Goal: Book appointment/travel/reservation

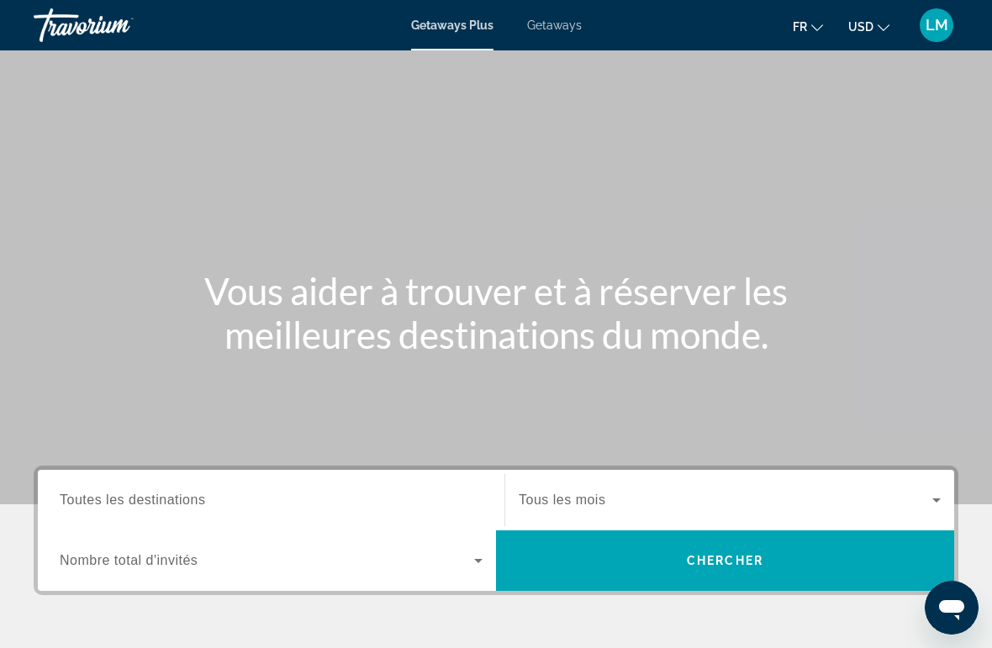
click at [875, 26] on button "USD USD ($) MXN (Mex$) CAD (Can$) GBP (£) EUR (€) AUD (A$) NZD (NZ$) CNY (CN¥)" at bounding box center [868, 26] width 41 height 24
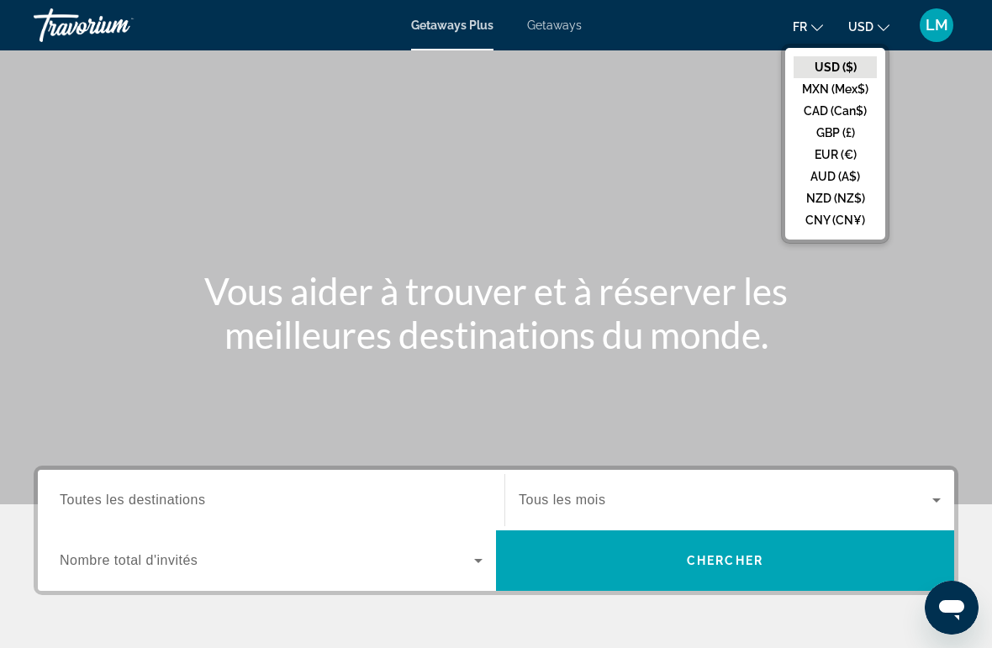
click at [855, 155] on button "EUR (€)" at bounding box center [835, 155] width 83 height 22
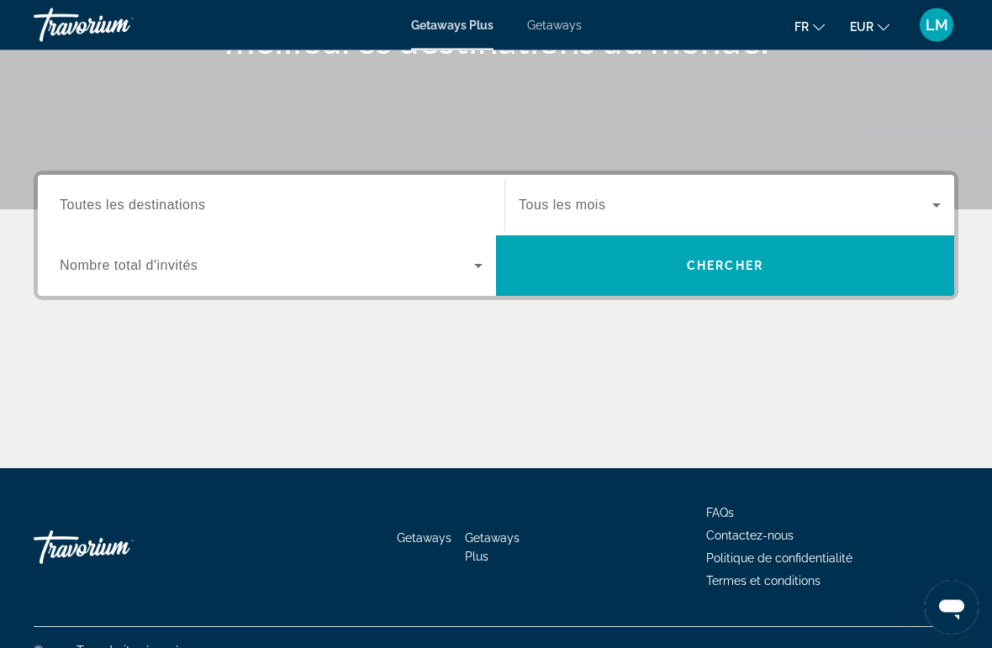
scroll to position [295, 0]
click at [156, 201] on span "Toutes les destinations" at bounding box center [132, 205] width 145 height 14
click at [156, 201] on input "Destination Toutes les destinations" at bounding box center [271, 206] width 423 height 20
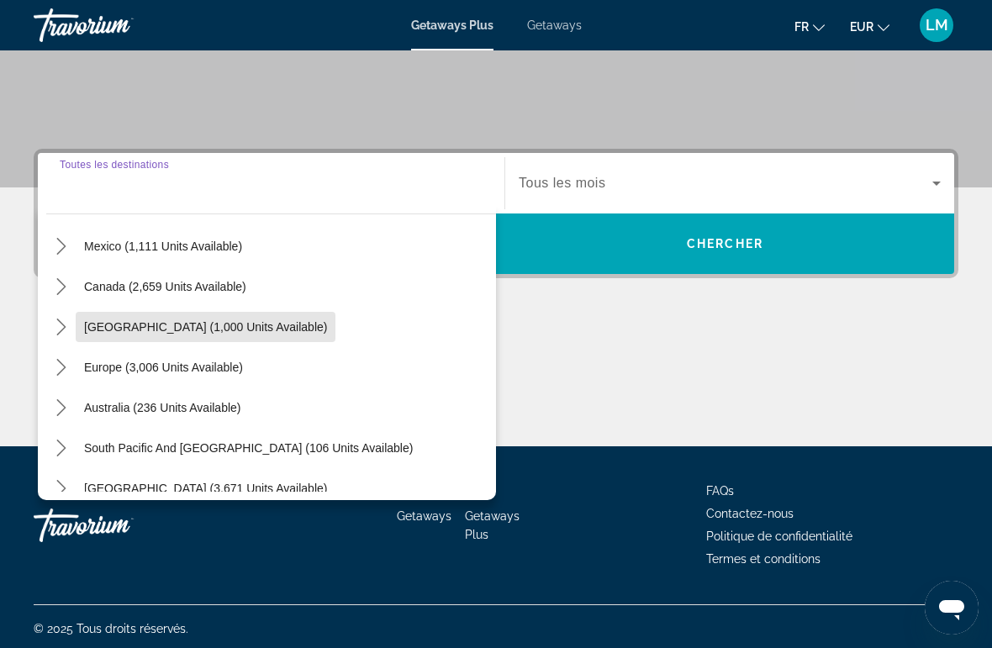
scroll to position [117, 0]
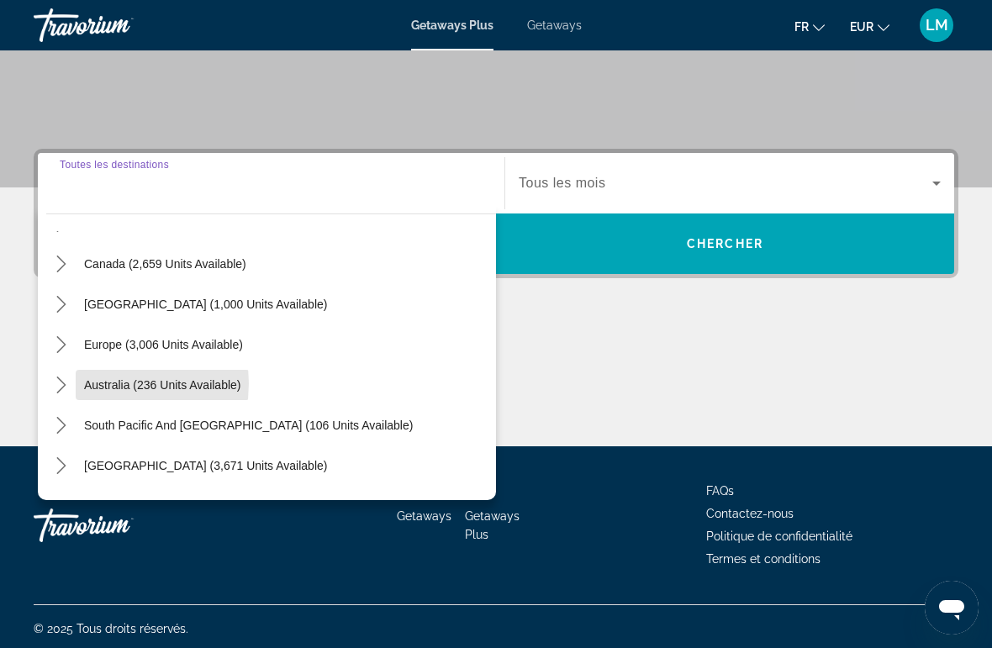
click at [98, 384] on span "Australia (236 units available)" at bounding box center [162, 384] width 157 height 13
type input "**********"
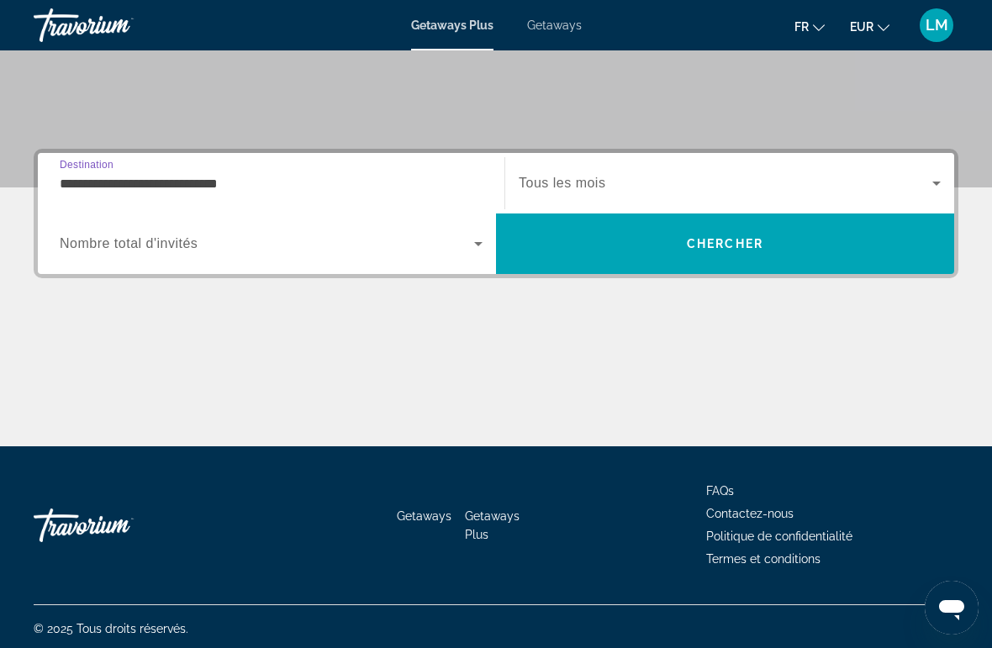
click at [170, 234] on span "Search widget" at bounding box center [267, 244] width 415 height 20
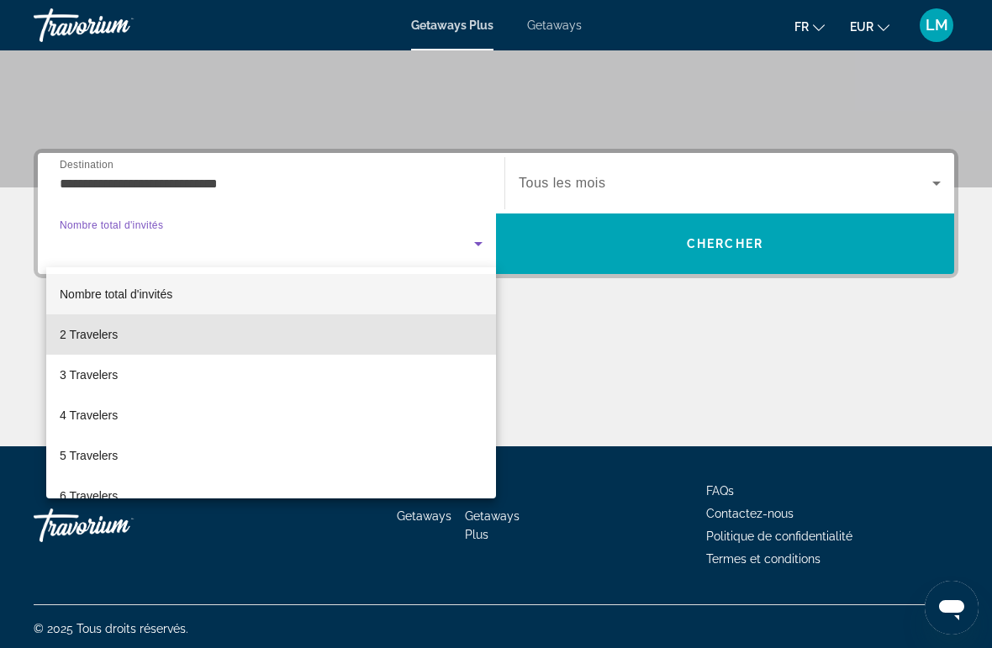
click at [103, 347] on mat-option "2 Travelers" at bounding box center [271, 334] width 450 height 40
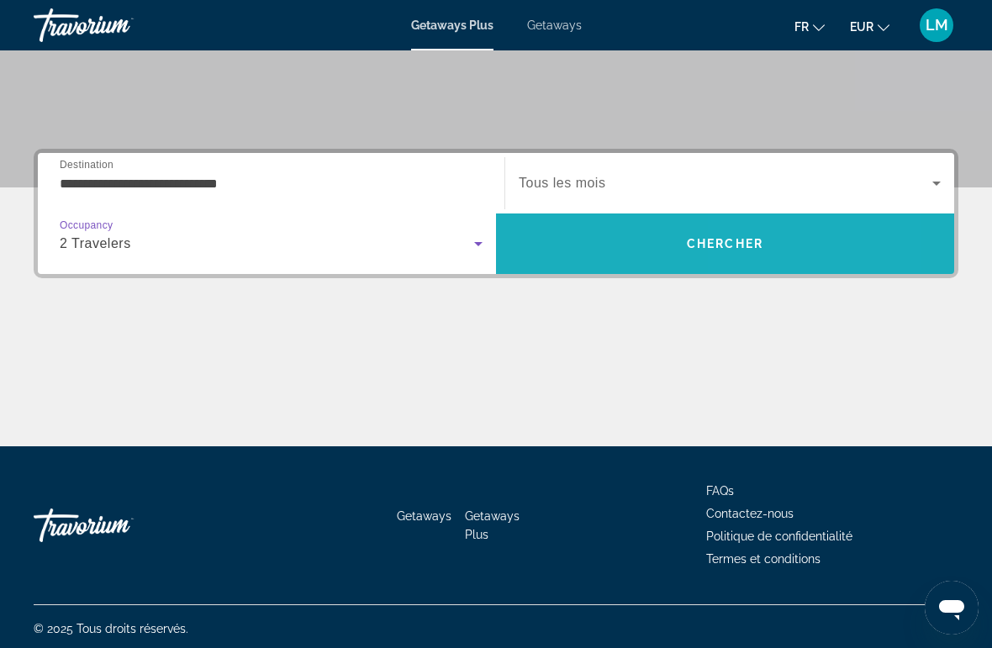
click at [774, 250] on span "Search" at bounding box center [725, 244] width 458 height 40
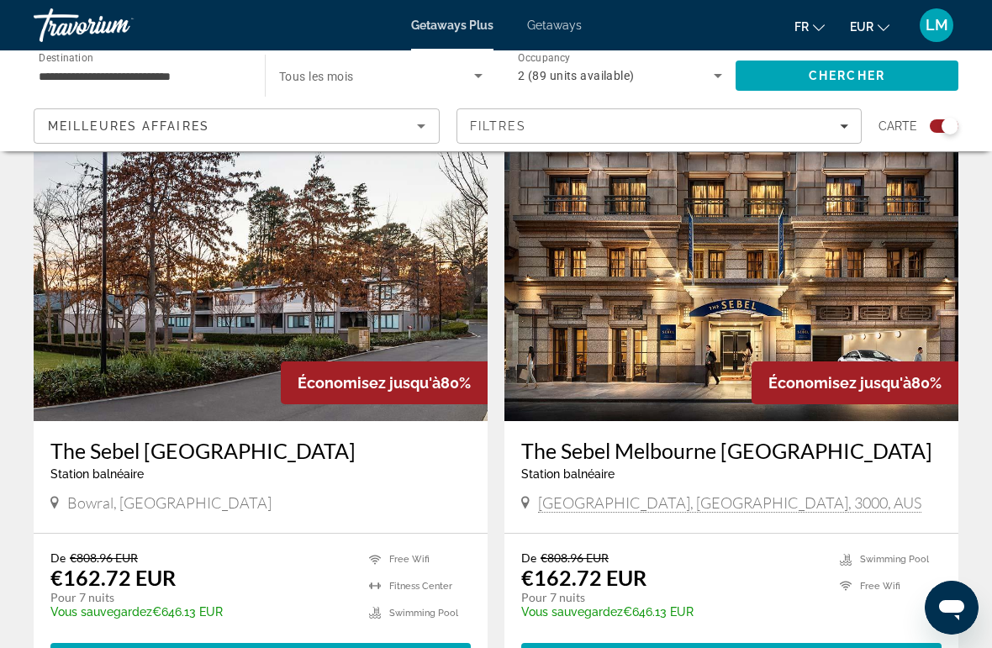
scroll to position [2375, 0]
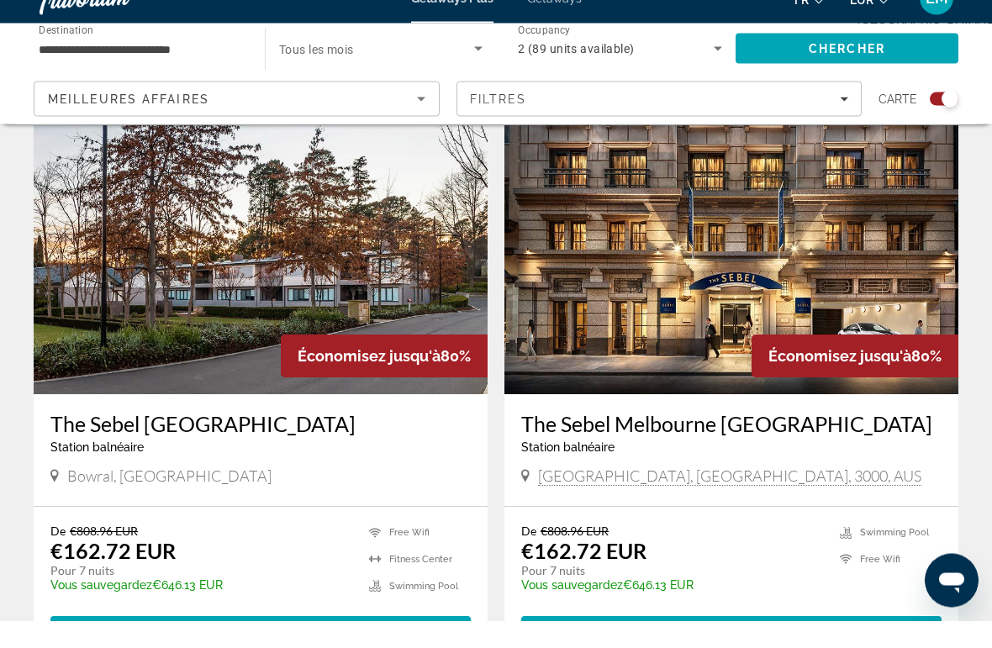
click at [647, 223] on img "Main content" at bounding box center [732, 287] width 454 height 269
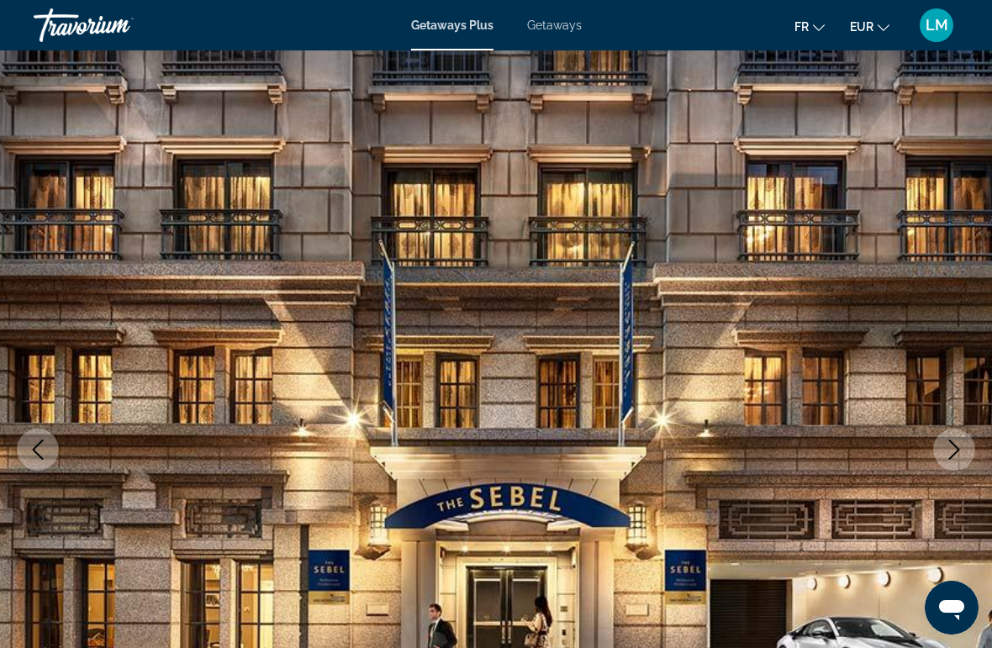
click at [944, 438] on button "Next image" at bounding box center [954, 450] width 42 height 42
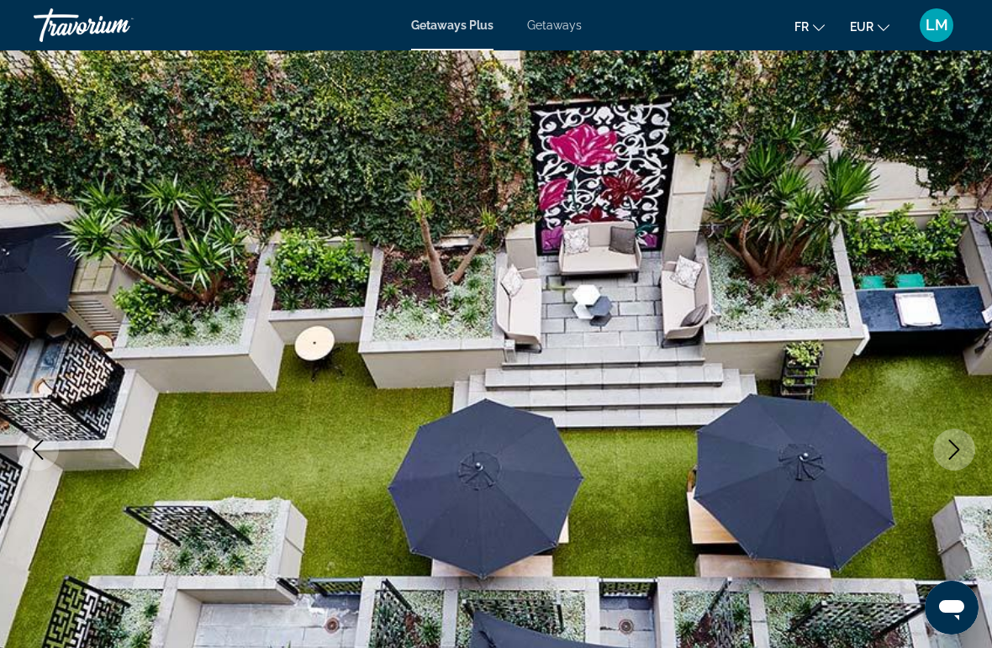
click at [946, 451] on icon "Next image" at bounding box center [954, 450] width 20 height 20
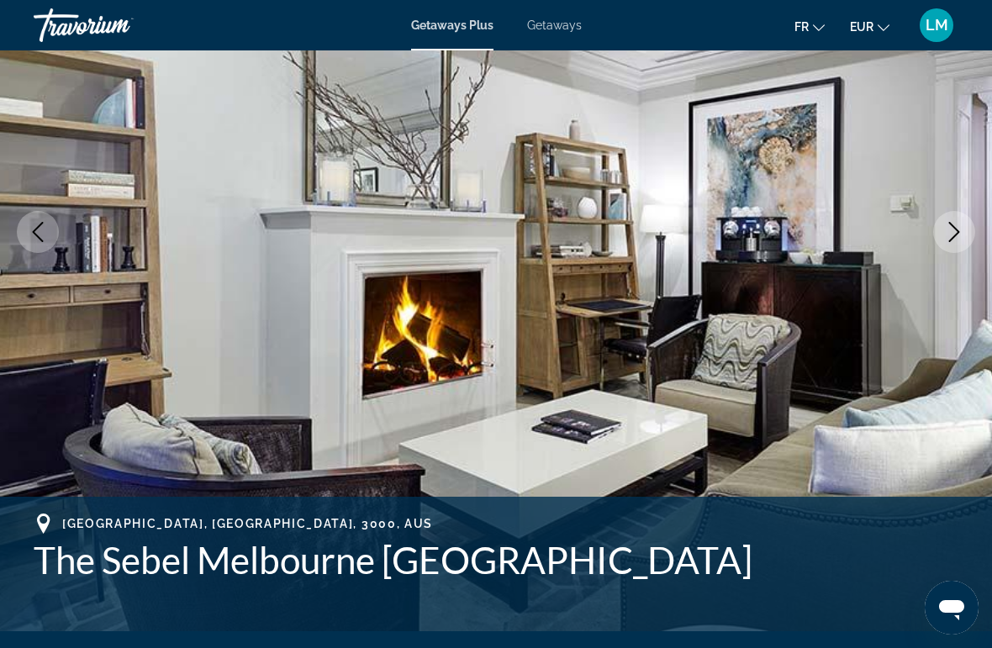
scroll to position [224, 0]
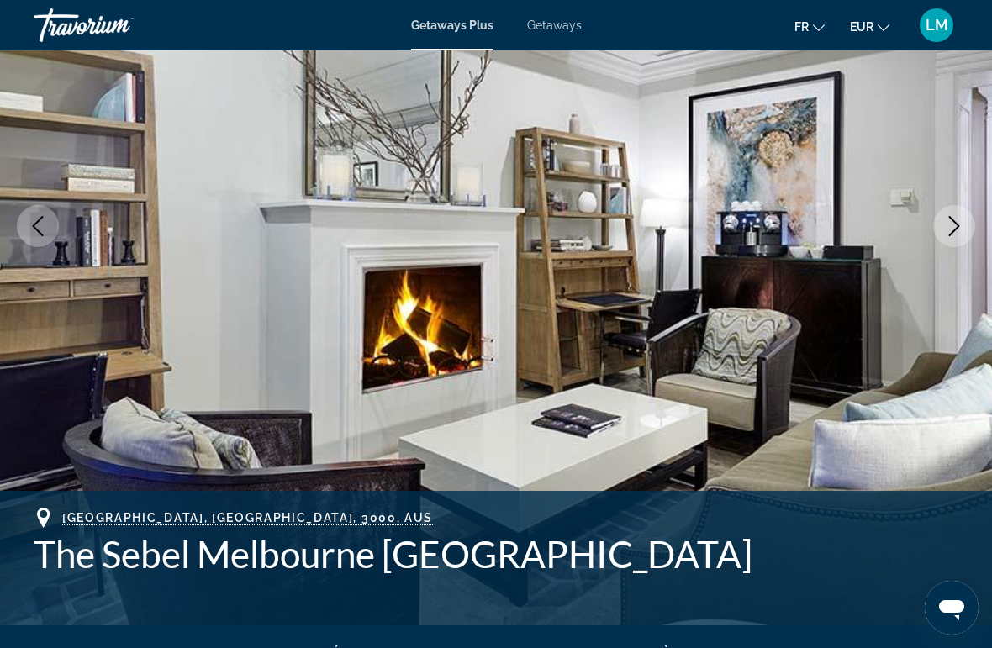
click at [969, 224] on button "Next image" at bounding box center [954, 226] width 42 height 42
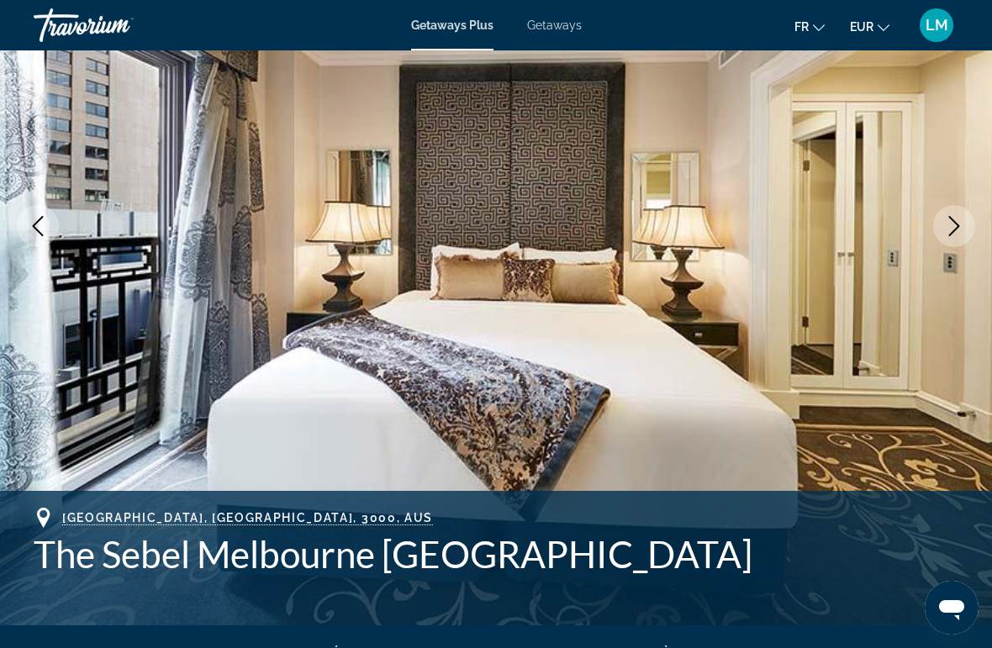
click at [931, 222] on img "Main content" at bounding box center [496, 226] width 992 height 799
click at [951, 230] on icon "Next image" at bounding box center [954, 226] width 20 height 20
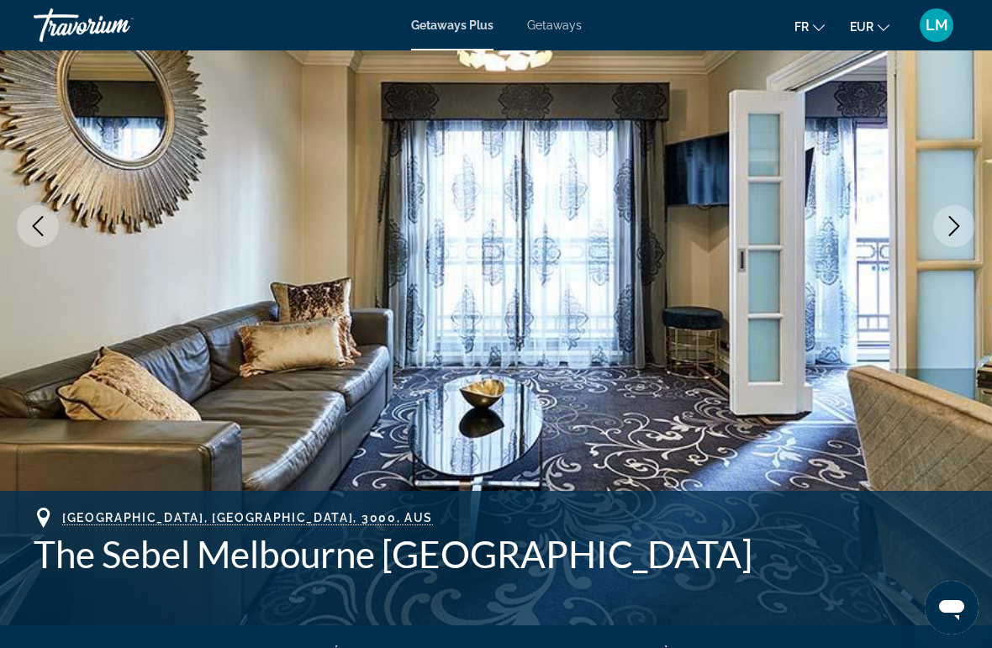
click at [957, 237] on button "Next image" at bounding box center [954, 226] width 42 height 42
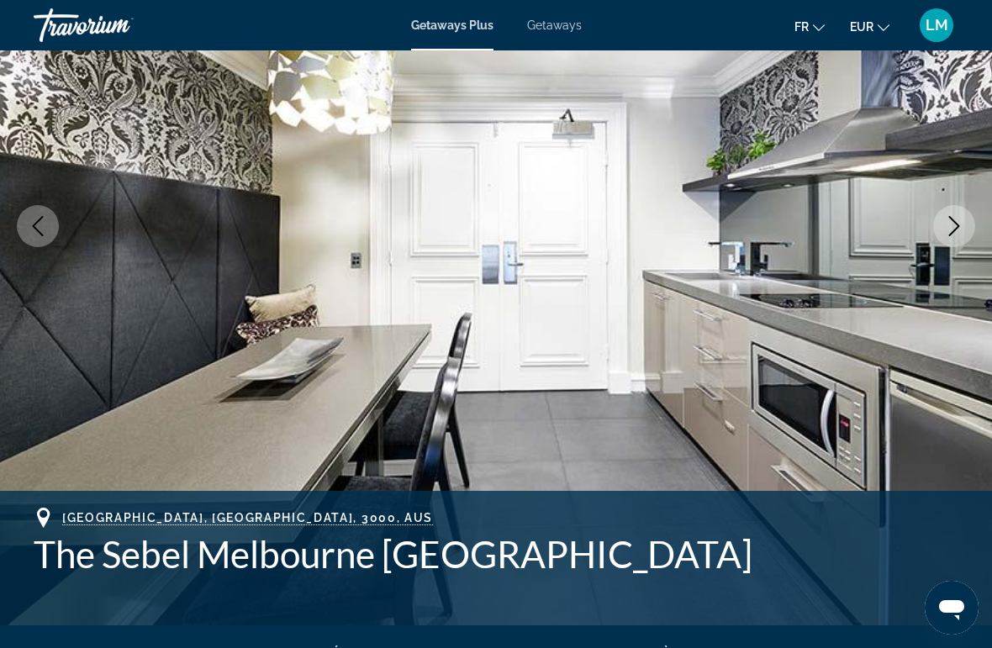
click at [954, 234] on icon "Next image" at bounding box center [954, 226] width 20 height 20
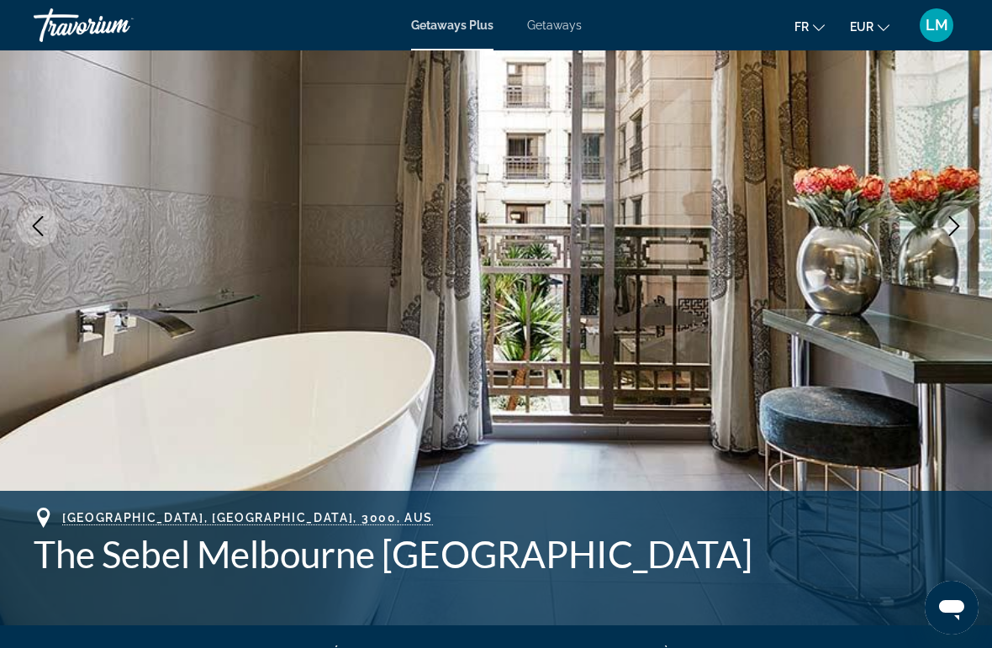
click at [955, 225] on icon "Next image" at bounding box center [954, 226] width 20 height 20
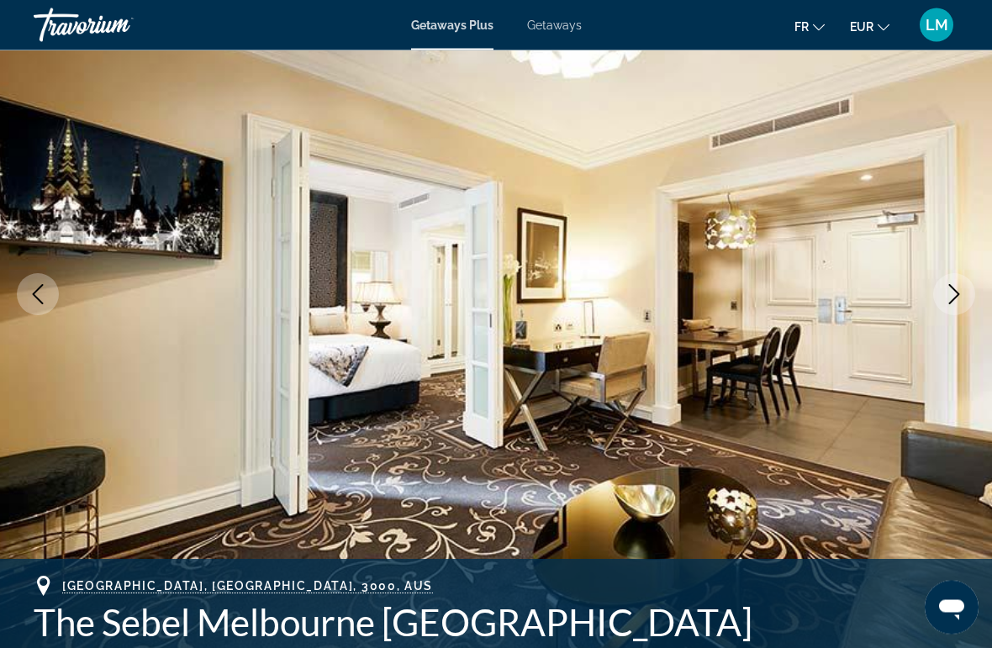
scroll to position [0, 0]
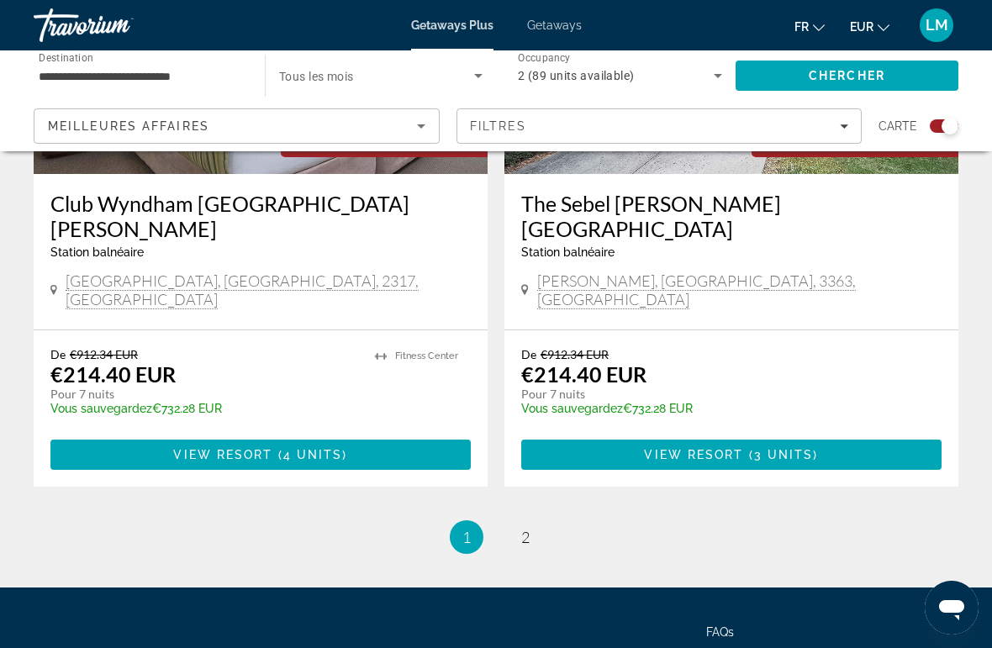
scroll to position [3809, 0]
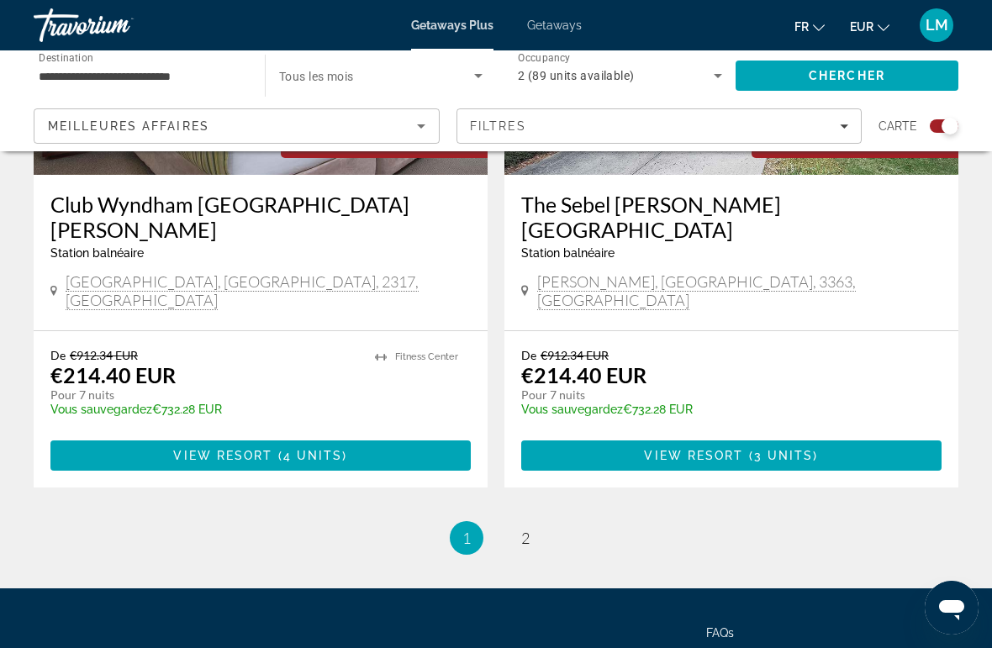
click at [513, 521] on li "page 2" at bounding box center [526, 538] width 34 height 34
click at [535, 524] on link "page 2" at bounding box center [525, 538] width 29 height 29
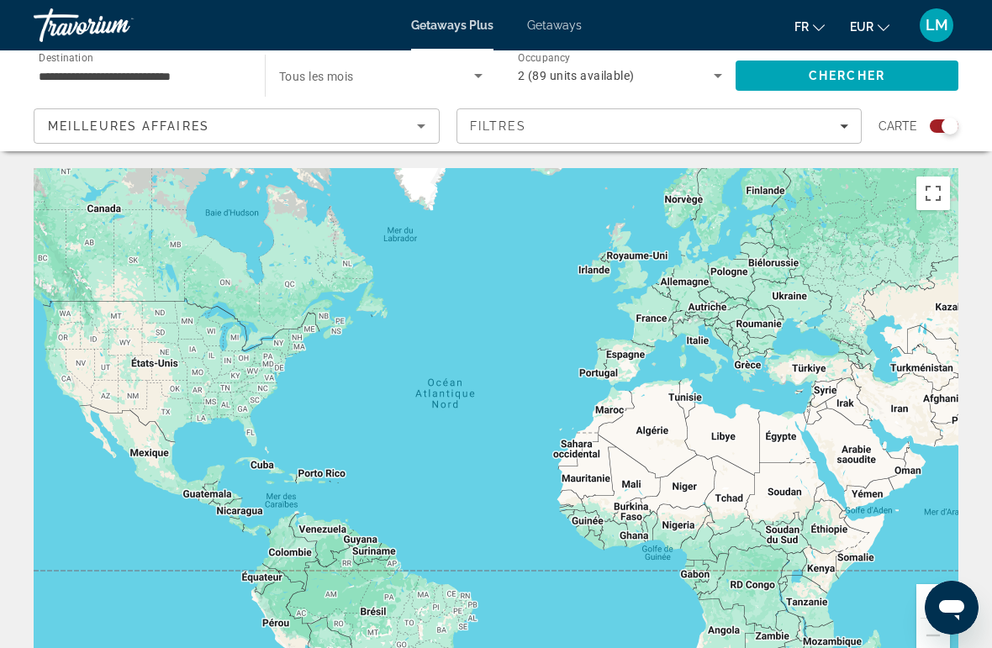
click at [168, 71] on input "**********" at bounding box center [141, 76] width 204 height 20
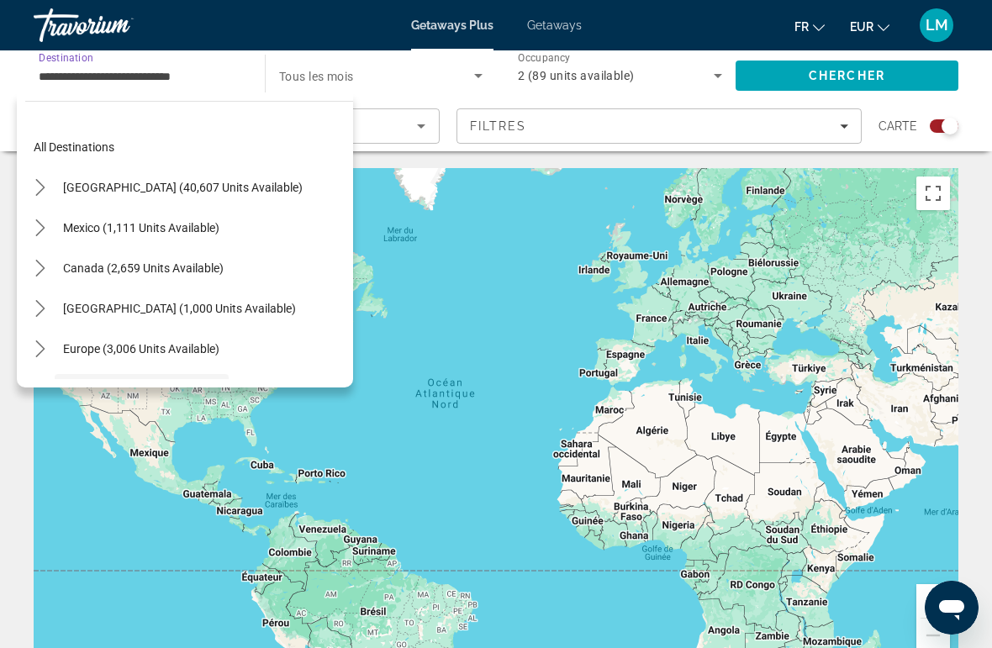
scroll to position [140, 0]
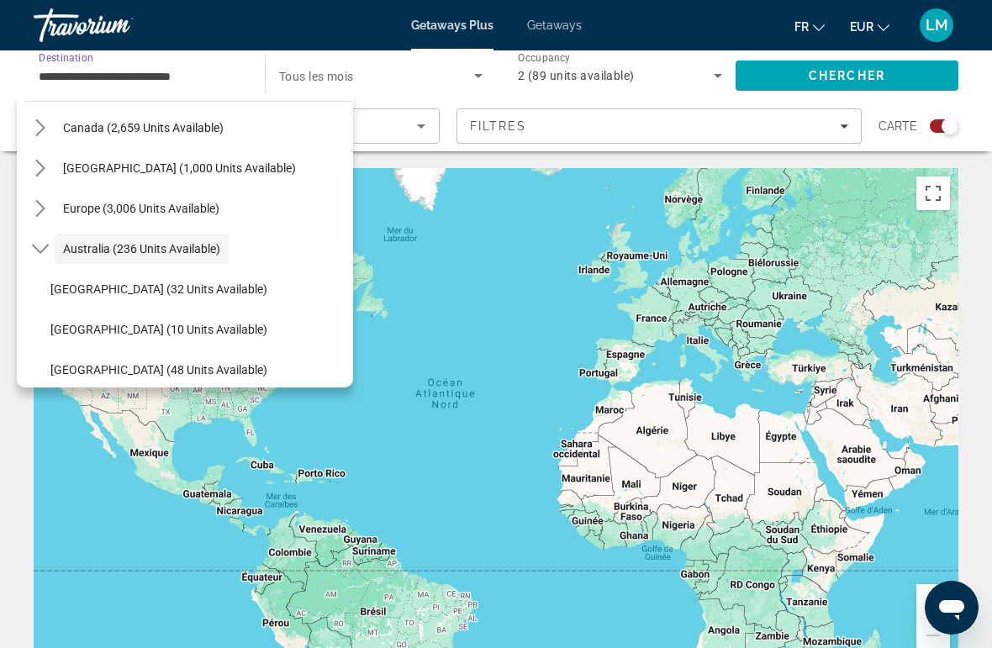
click at [108, 166] on span "[GEOGRAPHIC_DATA] (1,000 units available)" at bounding box center [179, 167] width 233 height 13
type input "**********"
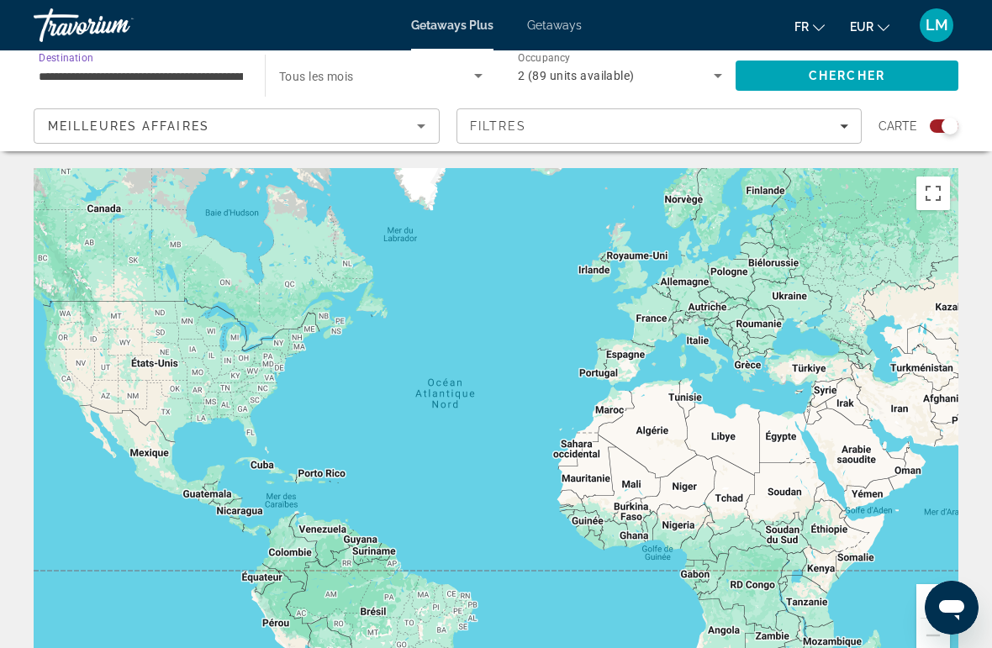
click at [821, 75] on span "Chercher" at bounding box center [847, 75] width 77 height 13
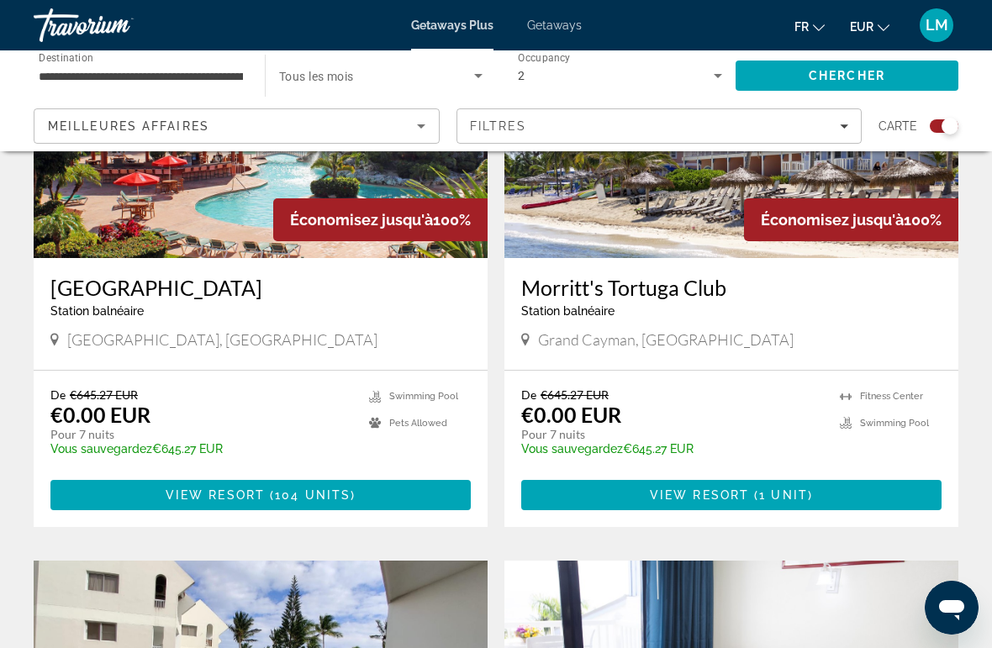
scroll to position [742, 0]
click at [221, 235] on img "Main content" at bounding box center [261, 124] width 454 height 269
